Goal: Information Seeking & Learning: Learn about a topic

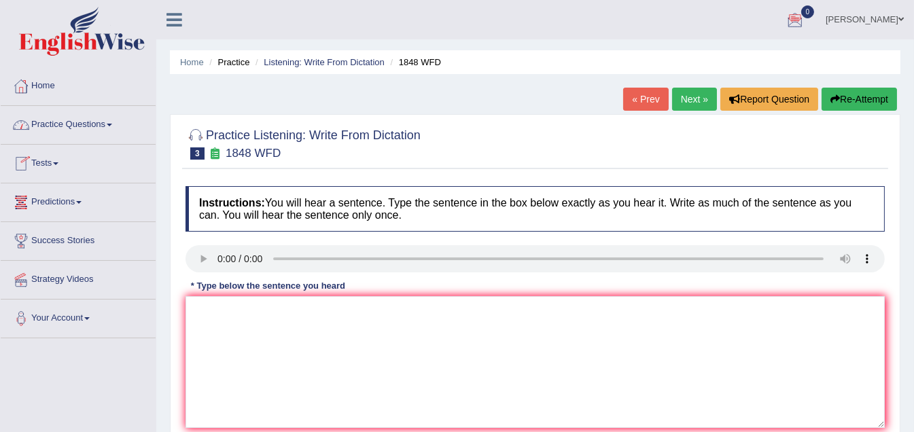
click at [58, 165] on link "Tests" at bounding box center [78, 162] width 155 height 34
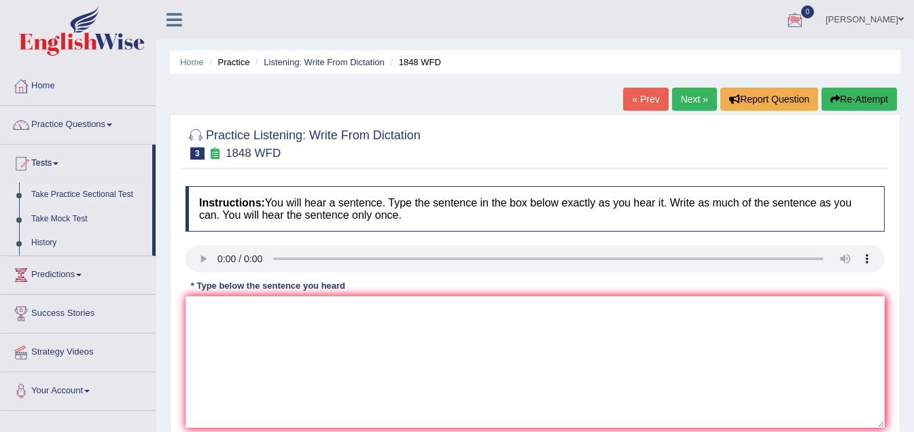
click at [63, 192] on link "Take Practice Sectional Test" at bounding box center [88, 195] width 127 height 24
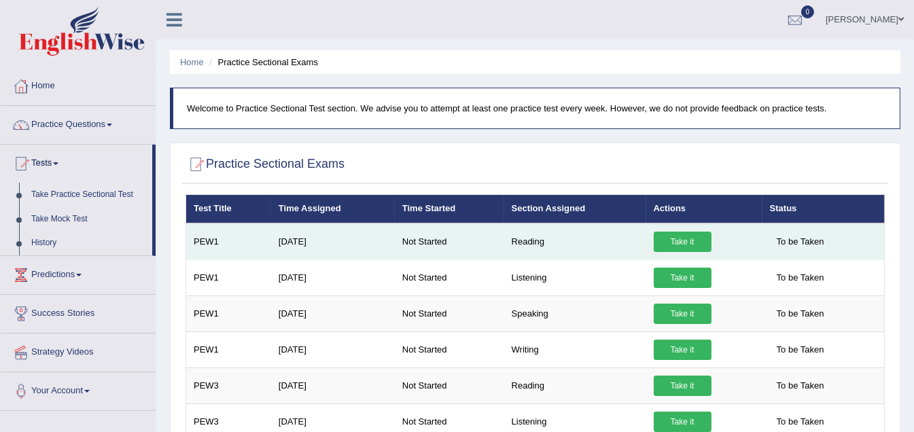
click at [672, 234] on link "Take it" at bounding box center [683, 242] width 58 height 20
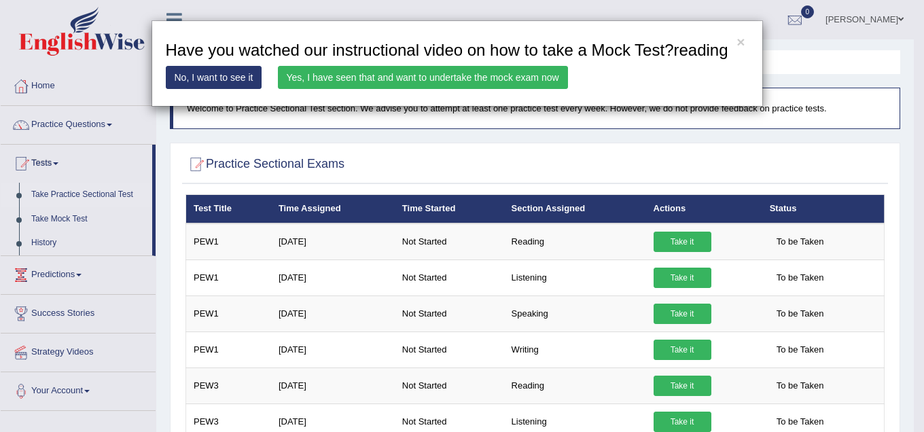
click at [451, 77] on link "Yes, I have seen that and want to undertake the mock exam now" at bounding box center [423, 77] width 290 height 23
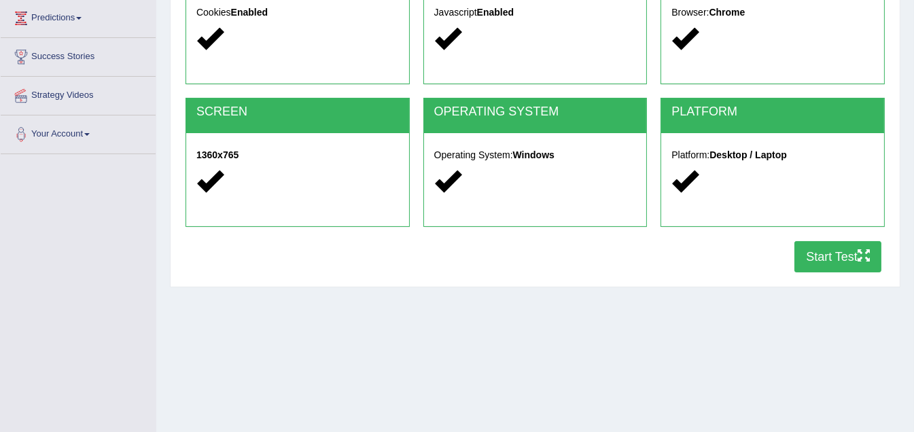
scroll to position [204, 0]
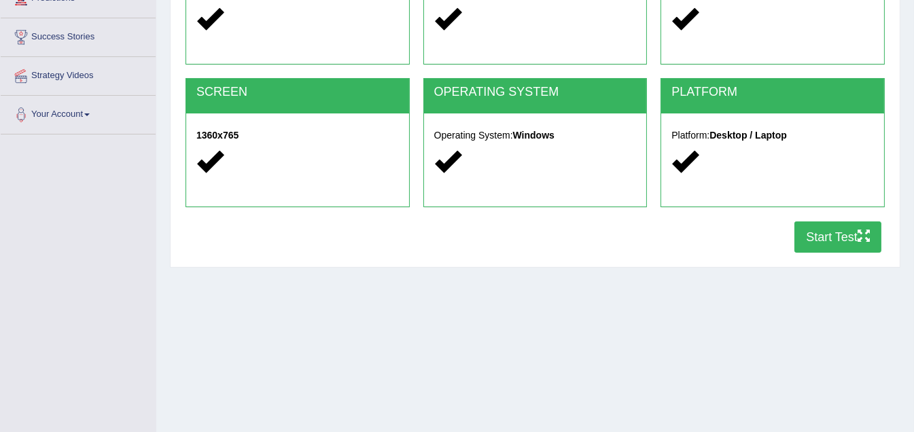
click at [837, 238] on button "Start Test" at bounding box center [838, 237] width 87 height 31
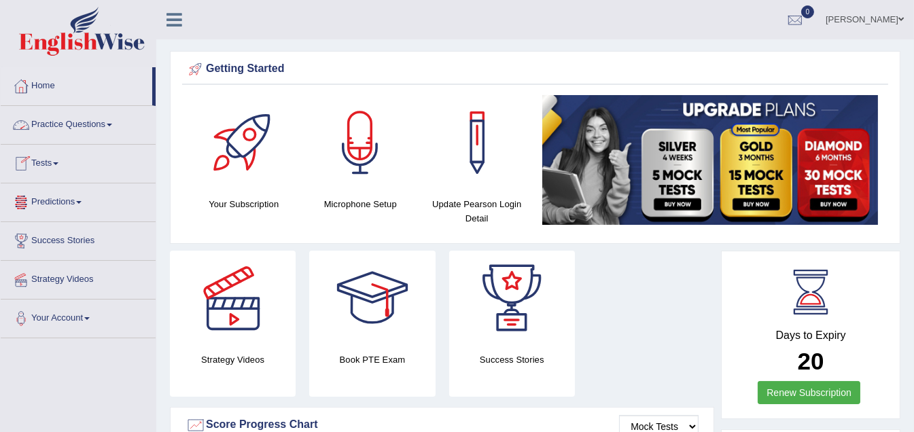
click at [117, 124] on link "Practice Questions" at bounding box center [78, 123] width 155 height 34
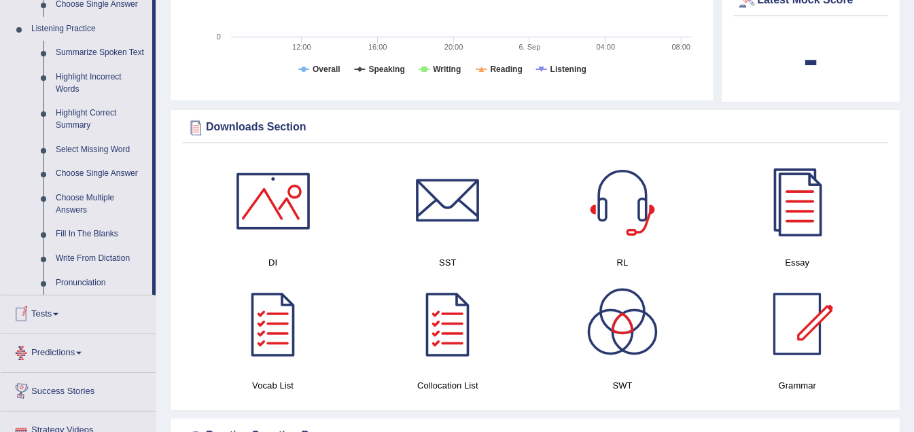
scroll to position [544, 0]
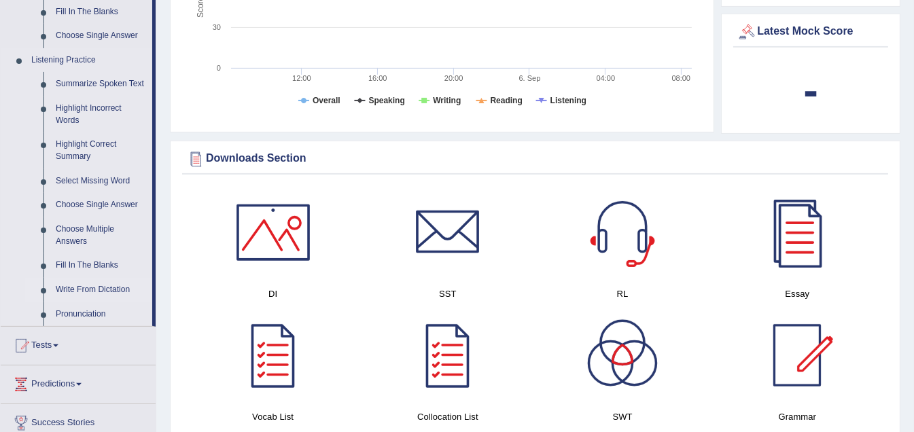
click at [87, 290] on link "Write From Dictation" at bounding box center [101, 290] width 103 height 24
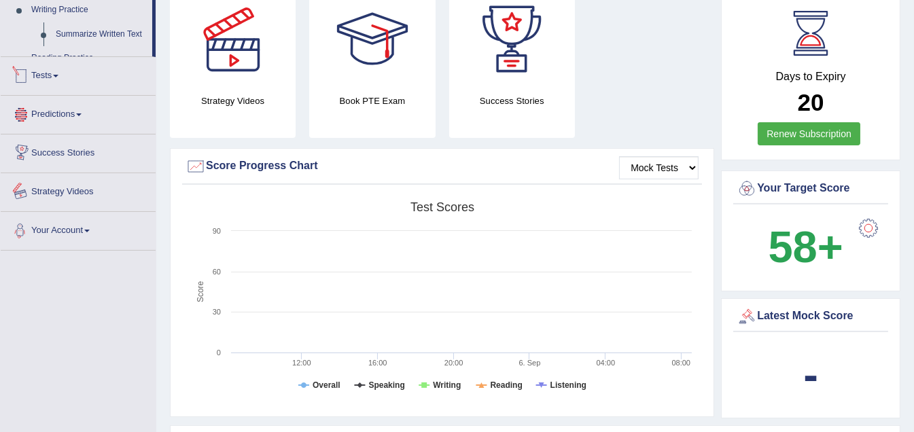
scroll to position [382, 0]
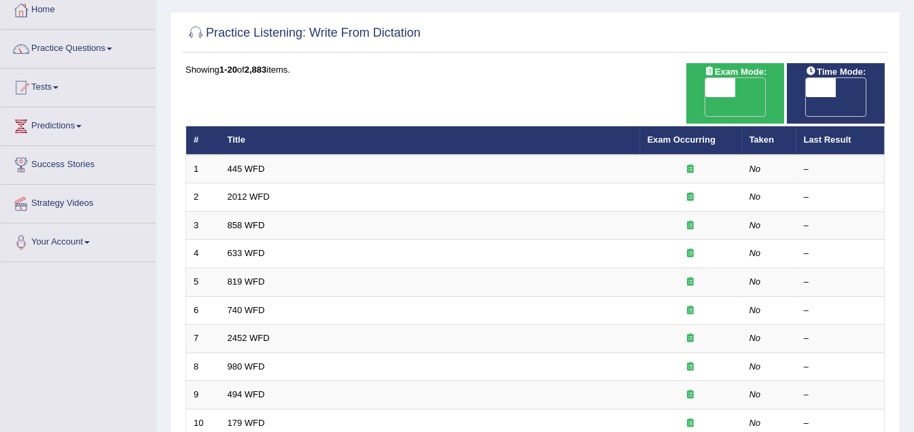
scroll to position [136, 0]
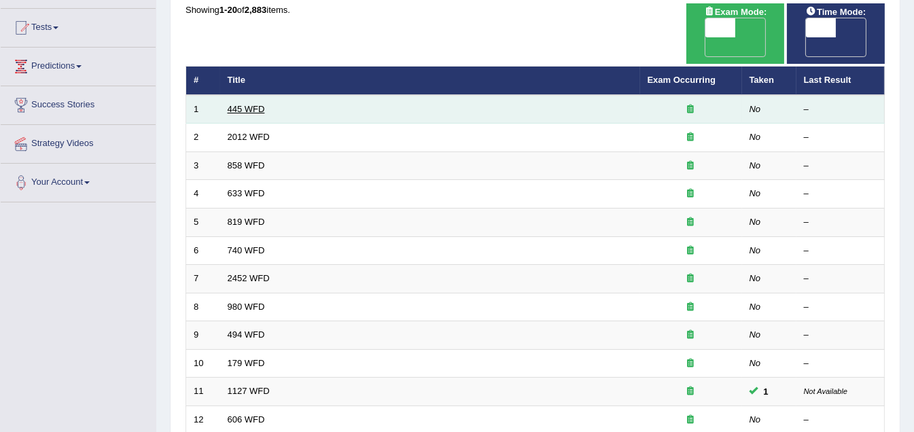
click at [249, 104] on link "445 WFD" at bounding box center [246, 109] width 37 height 10
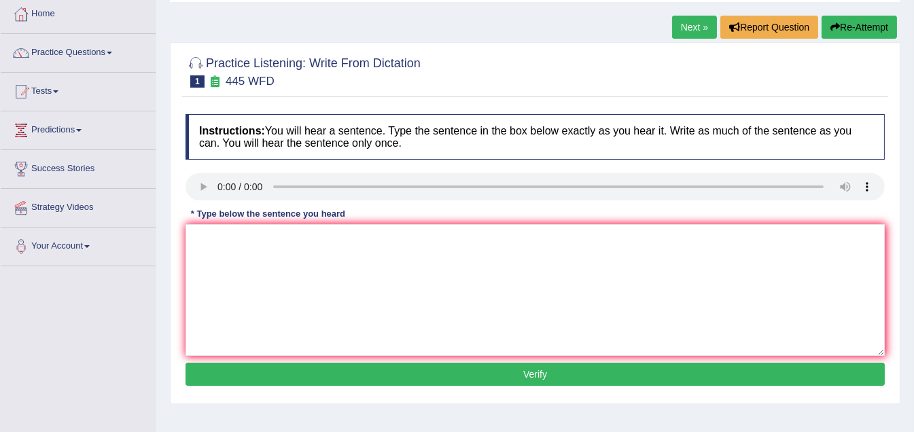
scroll to position [67, 0]
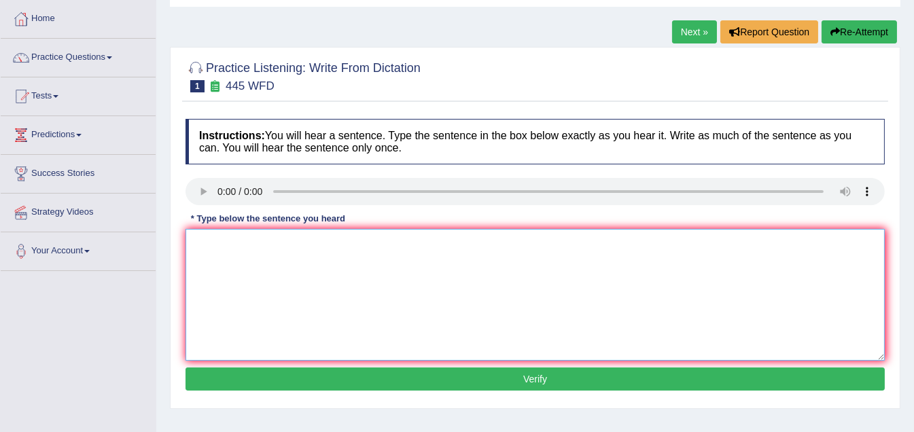
click at [219, 252] on textarea at bounding box center [535, 295] width 699 height 132
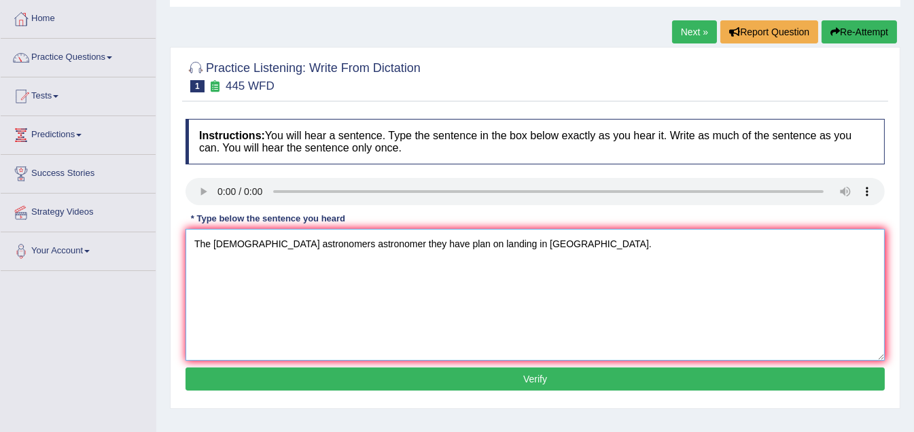
type textarea "The american astronomers astronomer they have plan on landing in mars."
click at [550, 377] on button "Verify" at bounding box center [535, 379] width 699 height 23
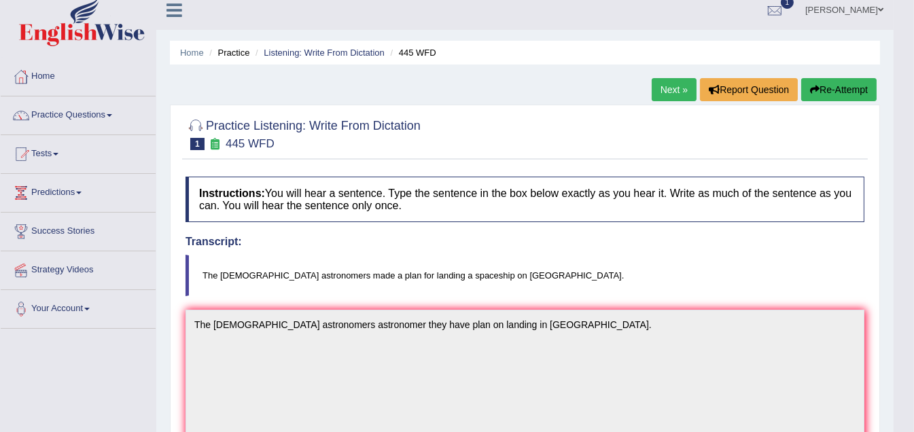
scroll to position [0, 0]
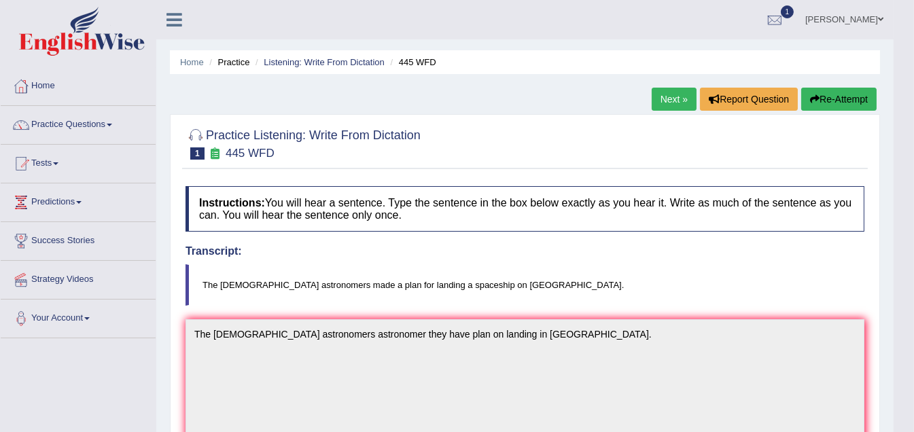
click at [679, 97] on link "Next »" at bounding box center [674, 99] width 45 height 23
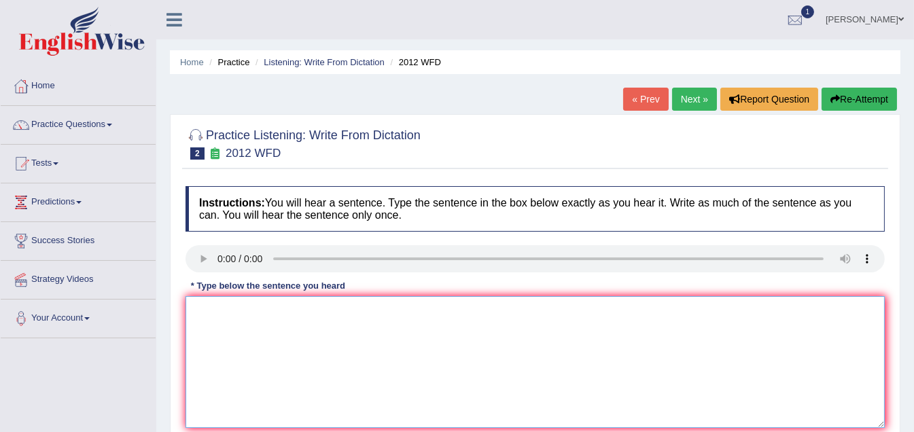
click at [237, 338] on textarea at bounding box center [535, 362] width 699 height 132
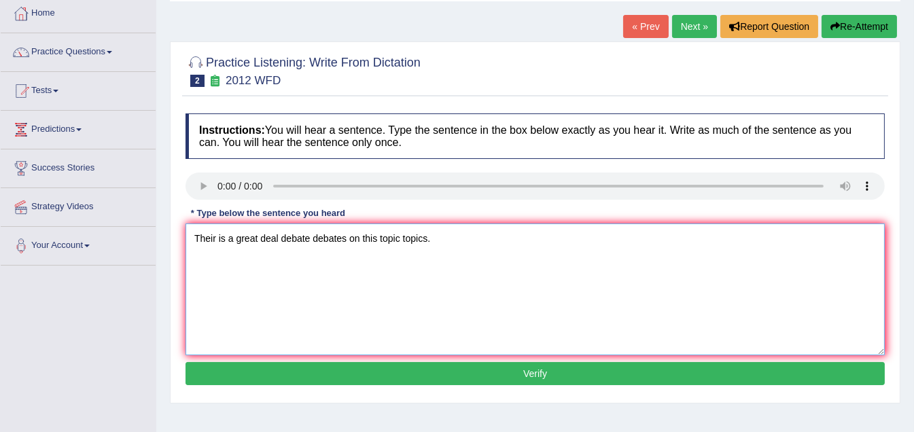
scroll to position [136, 0]
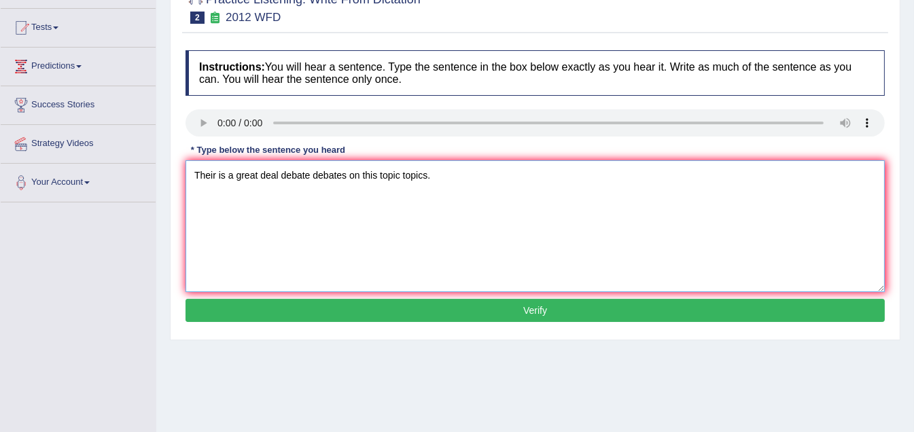
type textarea "Their is a great deal debate debates on this topic topics."
click at [550, 307] on button "Verify" at bounding box center [535, 310] width 699 height 23
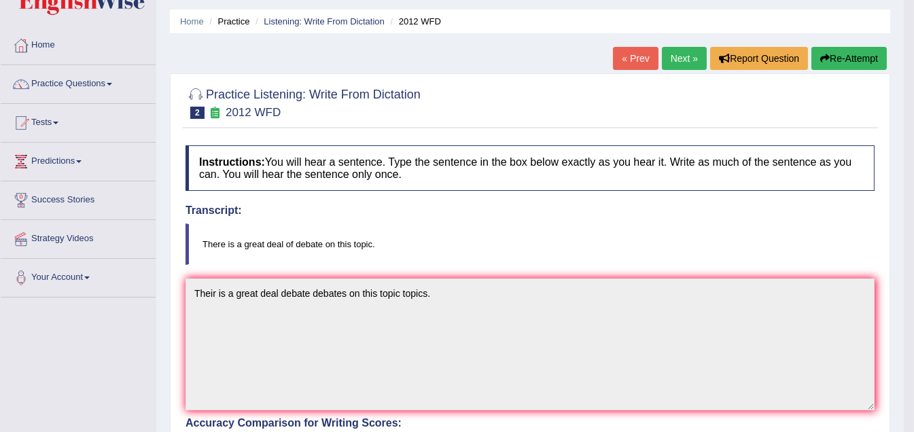
scroll to position [0, 0]
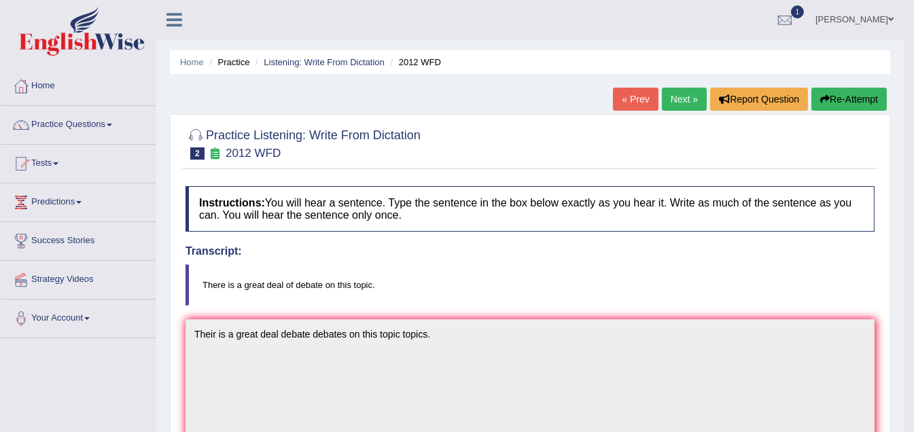
click at [670, 100] on link "Next »" at bounding box center [684, 99] width 45 height 23
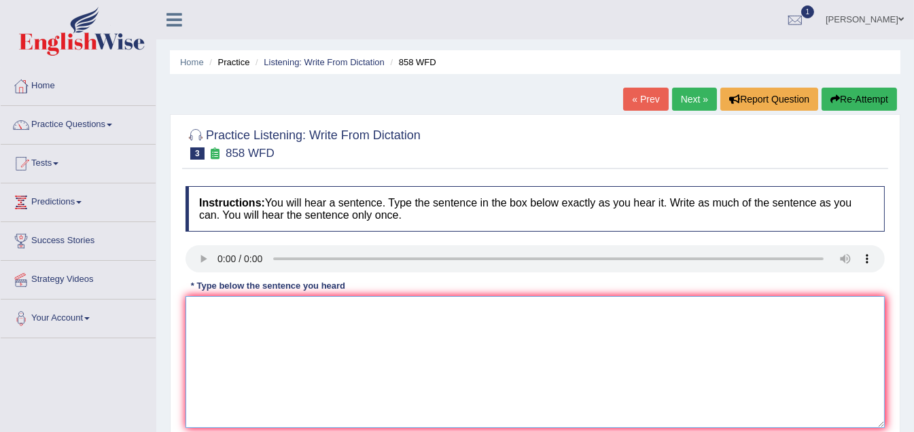
click at [325, 355] on textarea at bounding box center [535, 362] width 699 height 132
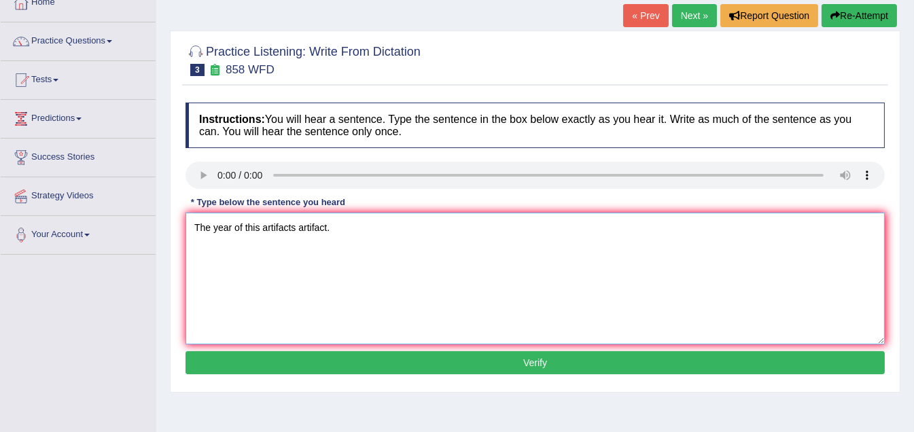
scroll to position [136, 0]
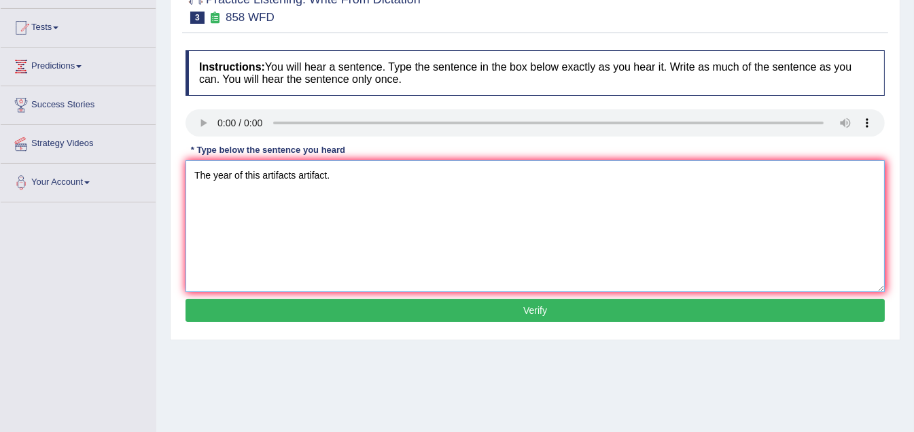
type textarea "The year of this artifacts artifact."
click at [550, 315] on button "Verify" at bounding box center [535, 310] width 699 height 23
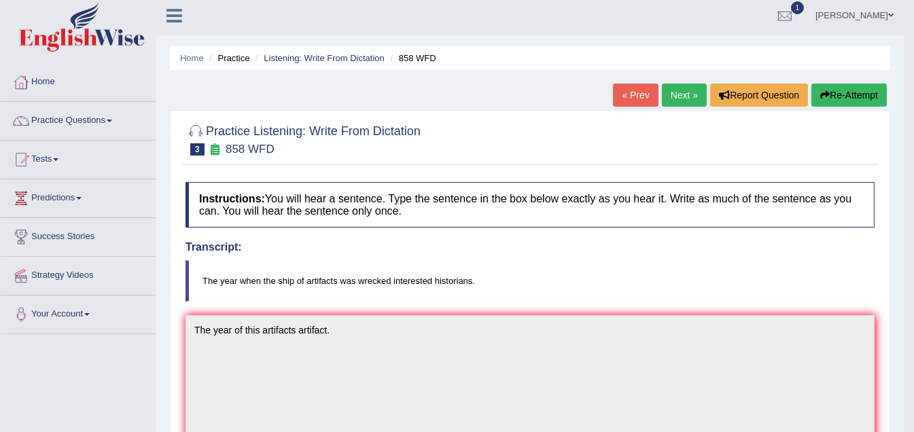
scroll to position [0, 0]
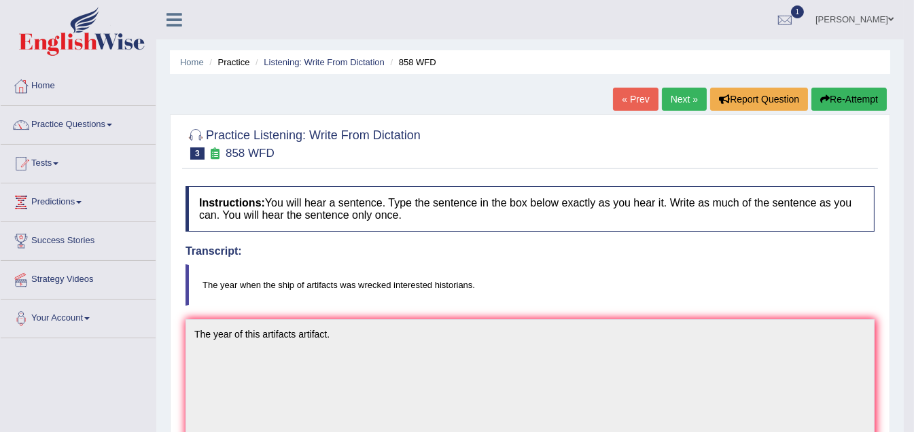
click at [670, 101] on link "Next »" at bounding box center [684, 99] width 45 height 23
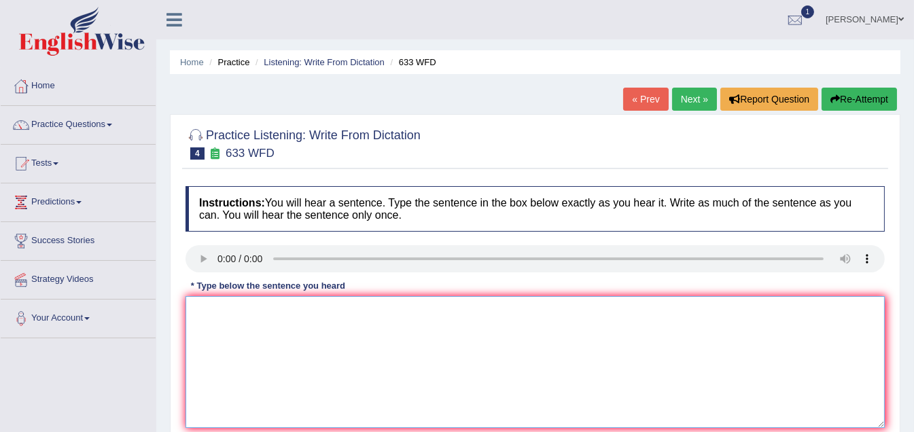
click at [263, 330] on textarea at bounding box center [535, 362] width 699 height 132
click at [198, 313] on textarea "researchers researcher" at bounding box center [535, 362] width 699 height 132
type textarea "Researchers researcher"
click at [688, 104] on link "Next »" at bounding box center [694, 99] width 45 height 23
click at [239, 331] on textarea at bounding box center [535, 362] width 699 height 132
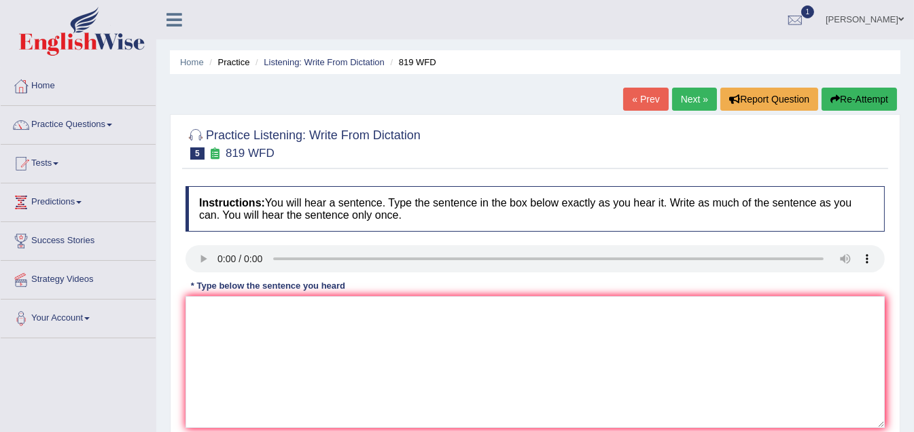
click at [685, 101] on link "Next »" at bounding box center [694, 99] width 45 height 23
click at [646, 99] on link "« Prev" at bounding box center [645, 99] width 45 height 23
click at [679, 94] on link "Next »" at bounding box center [694, 99] width 45 height 23
click at [682, 97] on link "Next »" at bounding box center [694, 99] width 45 height 23
click at [693, 102] on link "Next »" at bounding box center [694, 99] width 45 height 23
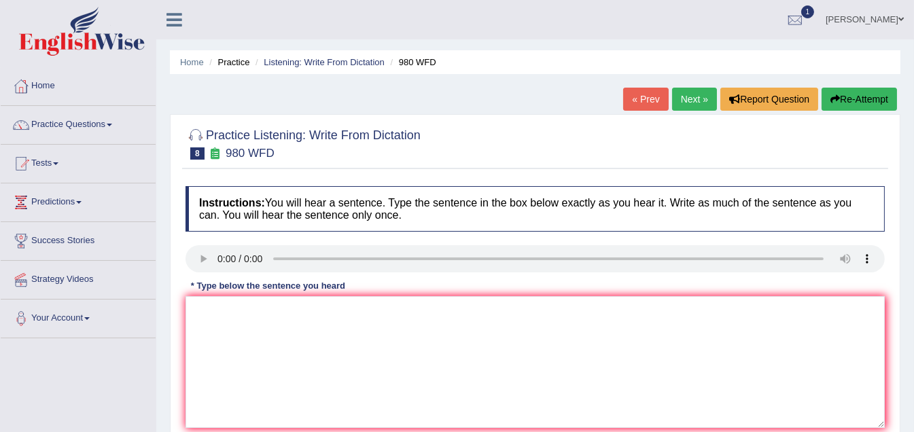
click at [690, 102] on link "Next »" at bounding box center [694, 99] width 45 height 23
click at [690, 95] on link "Next »" at bounding box center [694, 99] width 45 height 23
click at [695, 100] on link "Next »" at bounding box center [694, 99] width 45 height 23
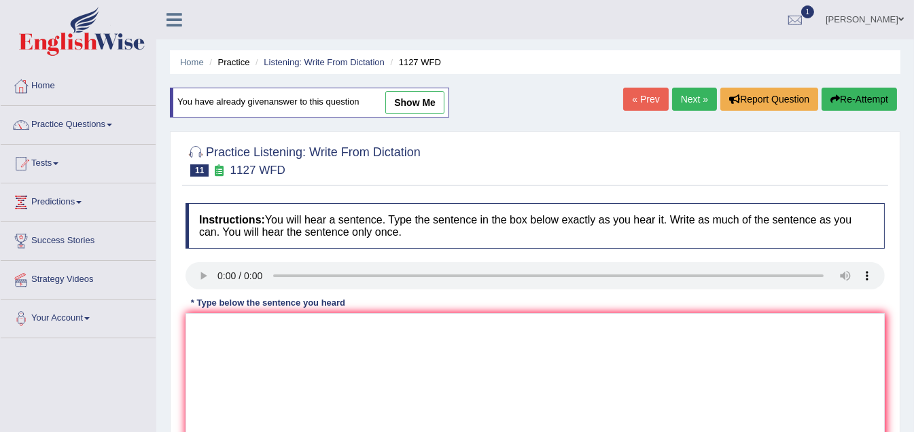
click at [695, 99] on link "Next »" at bounding box center [694, 99] width 45 height 23
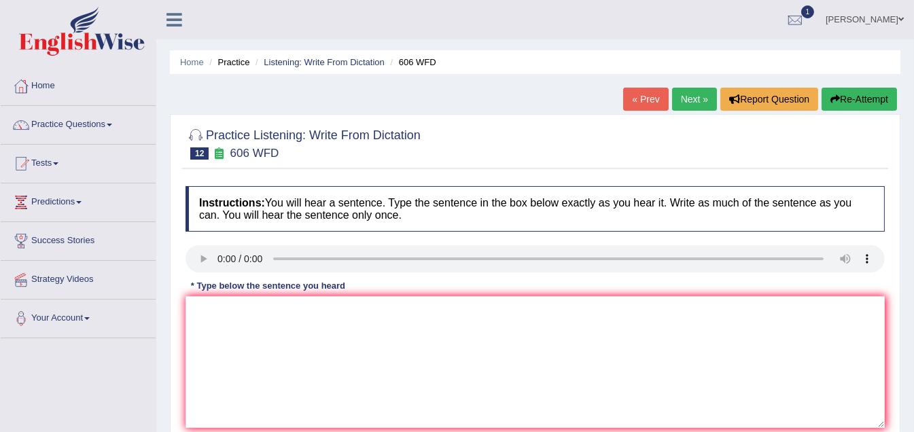
click at [690, 97] on link "Next »" at bounding box center [694, 99] width 45 height 23
click at [692, 102] on link "Next »" at bounding box center [694, 99] width 45 height 23
click at [682, 97] on link "Next »" at bounding box center [694, 99] width 45 height 23
click at [689, 99] on link "Next »" at bounding box center [694, 99] width 45 height 23
click at [691, 94] on link "Next »" at bounding box center [694, 99] width 45 height 23
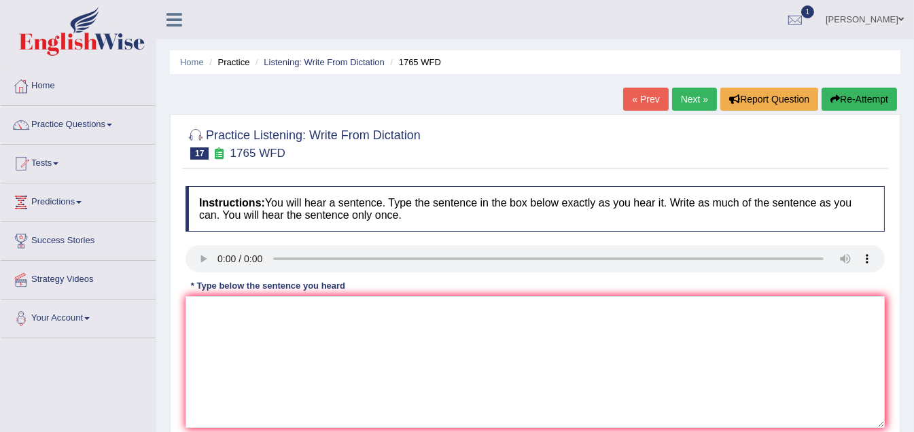
click at [690, 94] on link "Next »" at bounding box center [694, 99] width 45 height 23
click at [690, 103] on link "Next »" at bounding box center [694, 99] width 45 height 23
click at [699, 101] on link "Next »" at bounding box center [694, 99] width 45 height 23
click at [693, 99] on link "Next »" at bounding box center [694, 99] width 45 height 23
click at [688, 95] on link "Next »" at bounding box center [694, 99] width 45 height 23
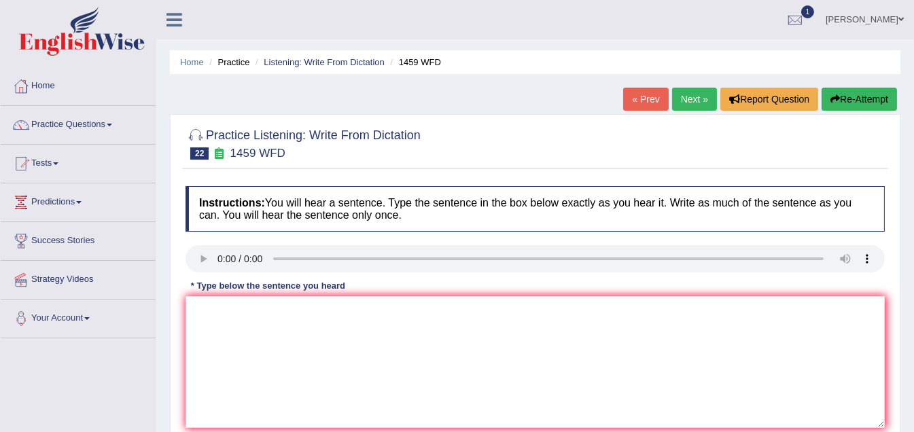
click at [689, 102] on link "Next »" at bounding box center [694, 99] width 45 height 23
click at [690, 99] on link "Next »" at bounding box center [694, 99] width 45 height 23
click at [691, 97] on link "Next »" at bounding box center [694, 99] width 45 height 23
click at [689, 101] on link "Next »" at bounding box center [694, 99] width 45 height 23
click at [687, 94] on link "Next »" at bounding box center [694, 99] width 45 height 23
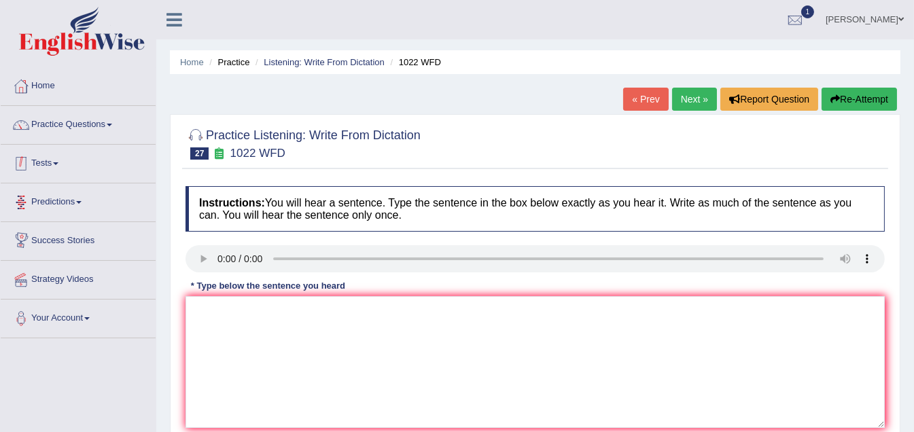
click at [59, 156] on link "Tests" at bounding box center [78, 162] width 155 height 34
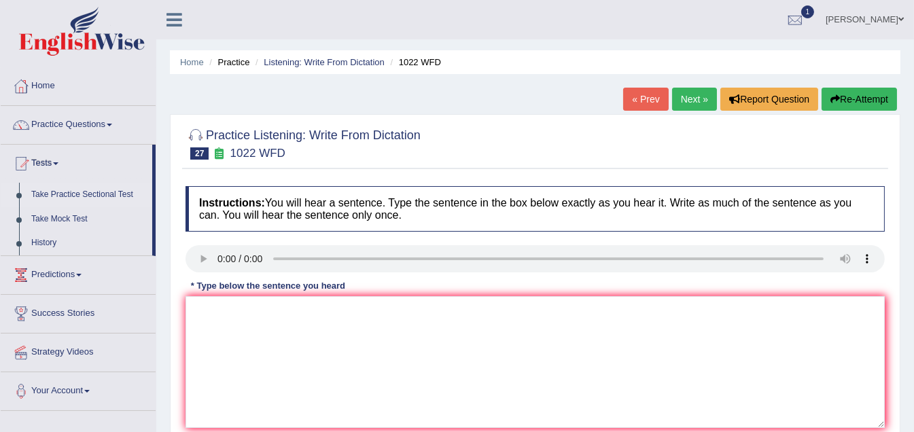
click at [71, 192] on link "Take Practice Sectional Test" at bounding box center [88, 195] width 127 height 24
